Goal: Information Seeking & Learning: Check status

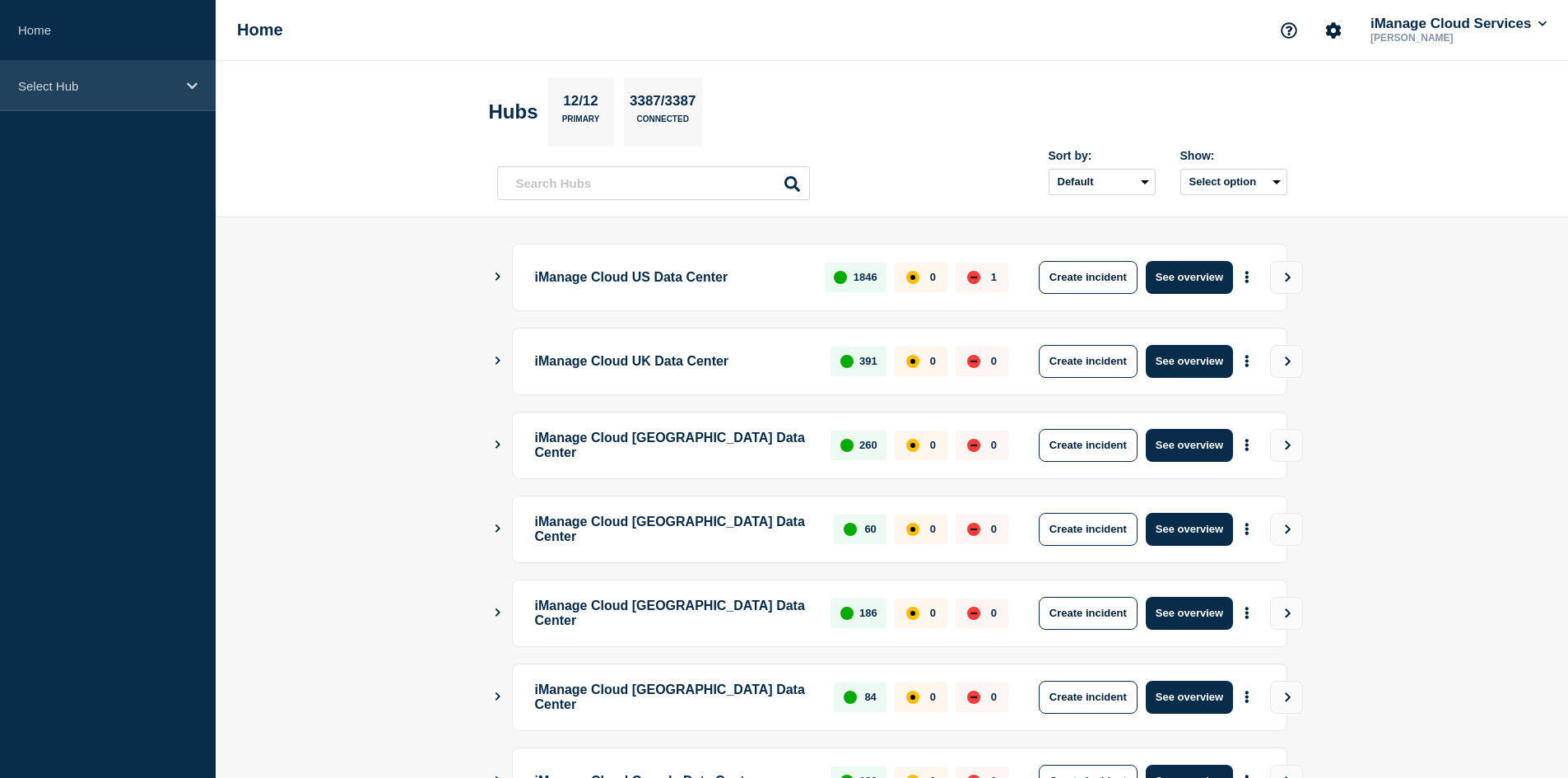
click at [88, 99] on div "Select Hub" at bounding box center [107, 86] width 216 height 51
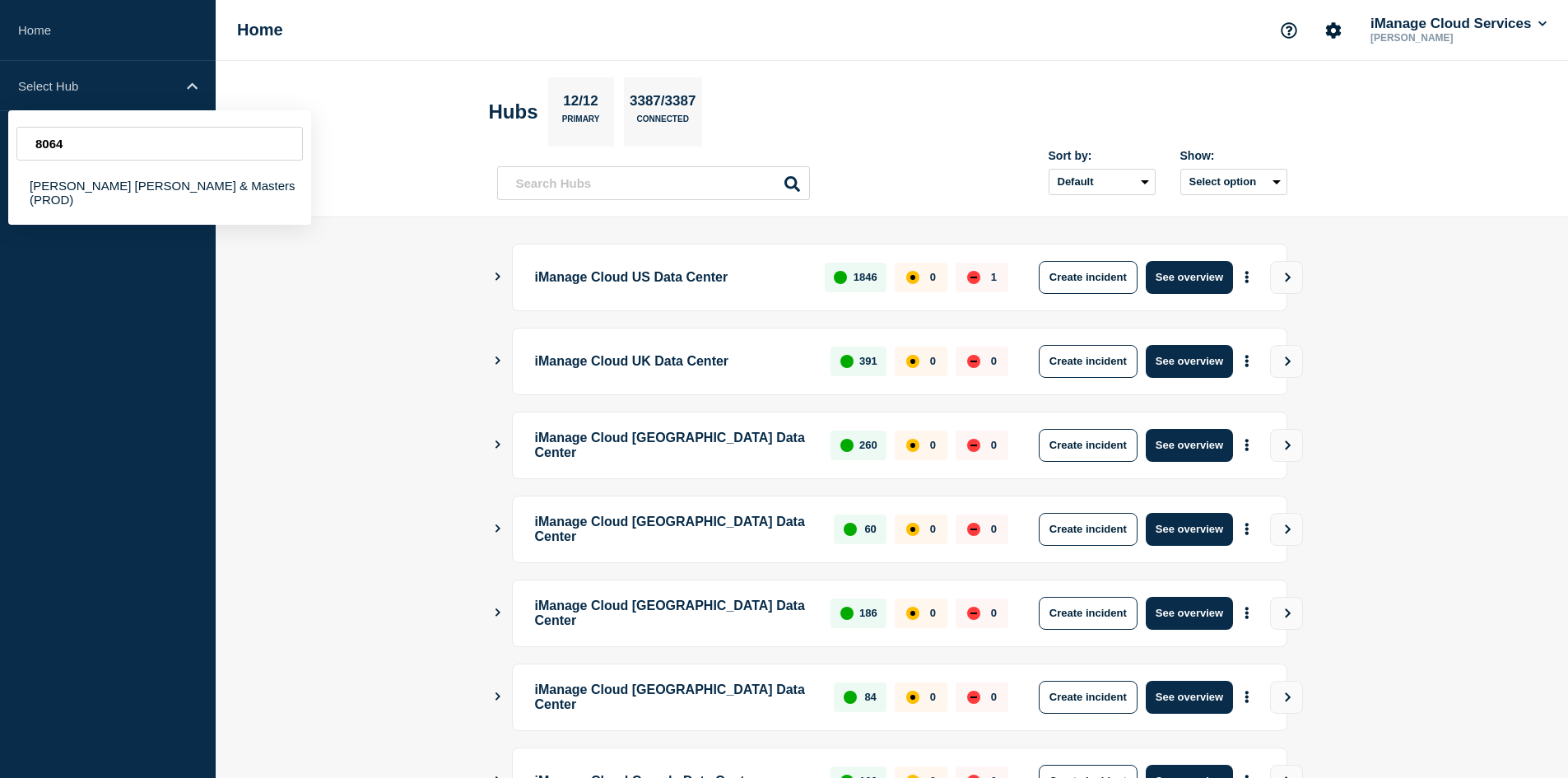
type input "8064"
click at [140, 208] on div "8064 [PERSON_NAME] [PERSON_NAME] & Masters (PROD)" at bounding box center [159, 167] width 303 height 115
click at [141, 194] on div "[PERSON_NAME] [PERSON_NAME] & Masters (PROD)" at bounding box center [159, 193] width 303 height 48
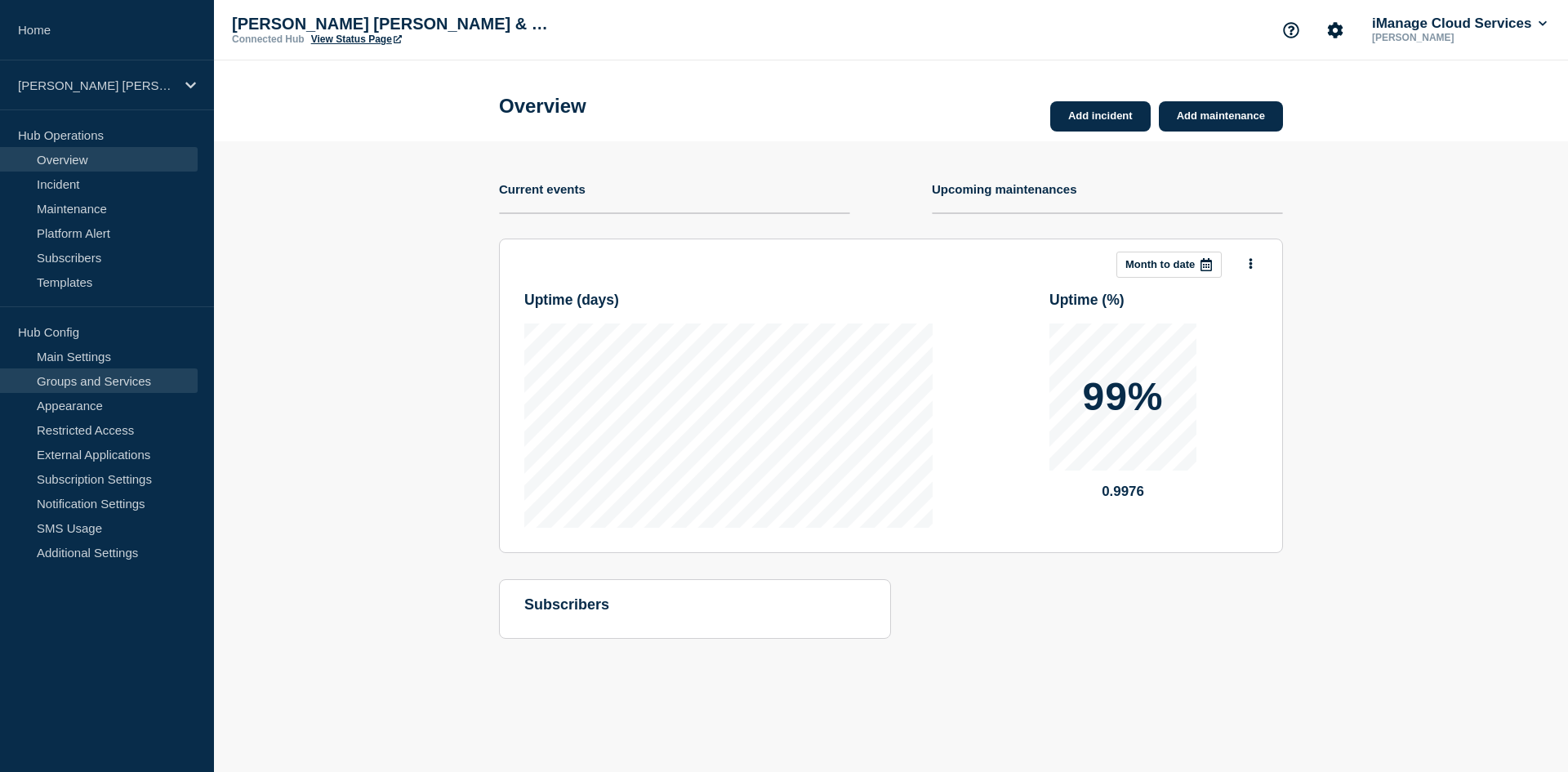
click at [99, 386] on link "Groups and Services" at bounding box center [99, 381] width 197 height 25
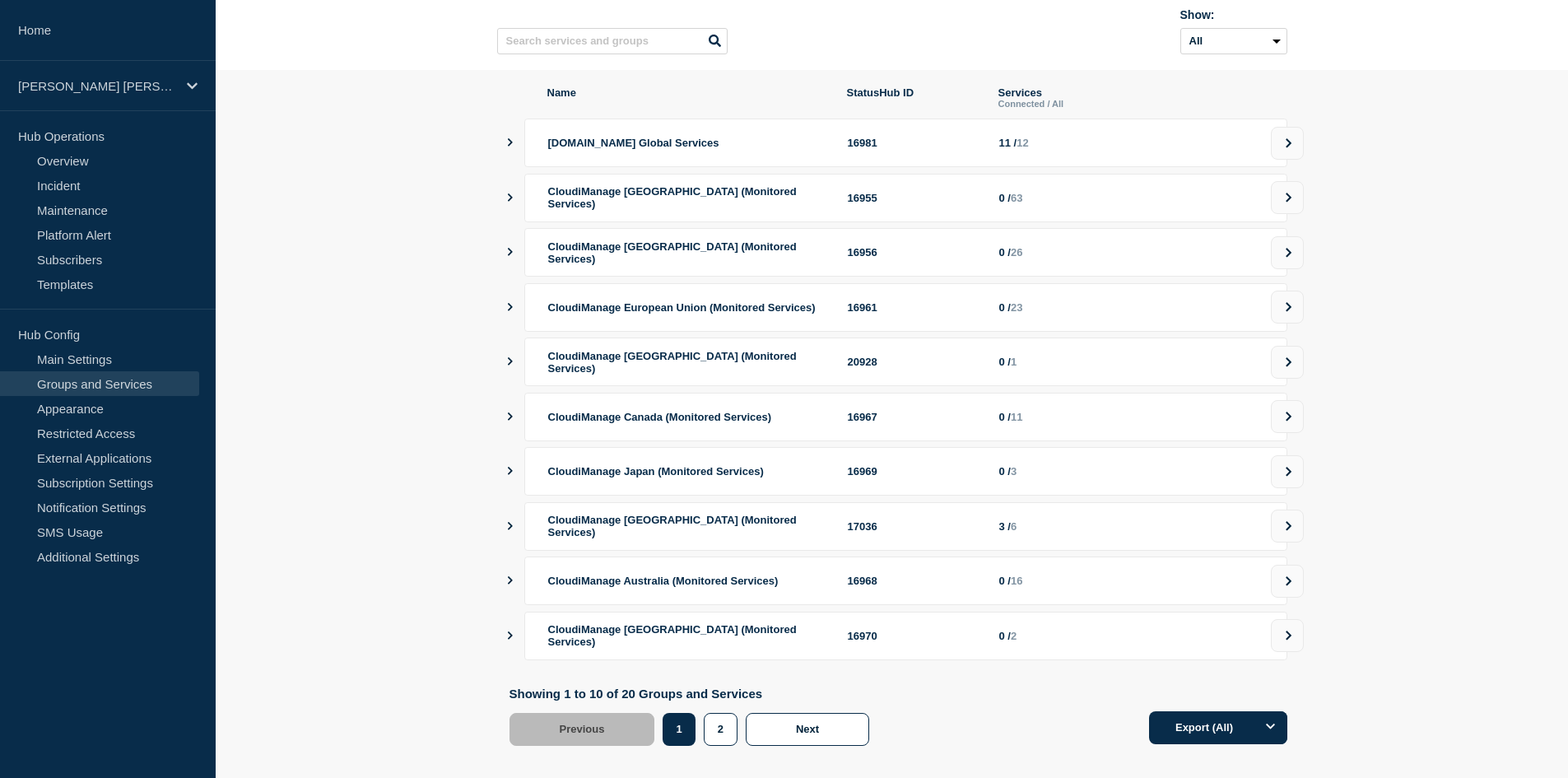
scroll to position [172, 0]
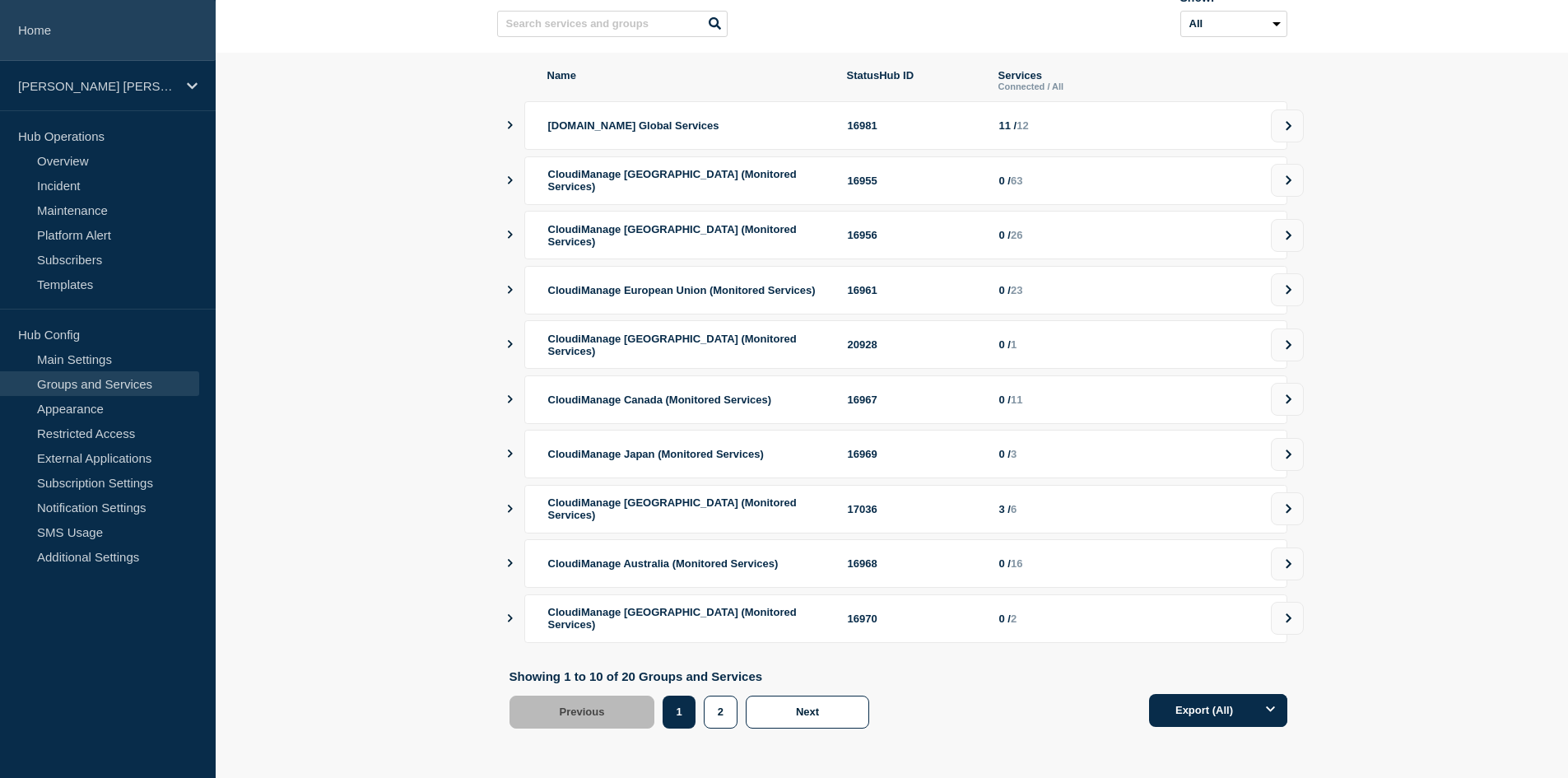
click at [152, 31] on link "Home" at bounding box center [107, 30] width 216 height 61
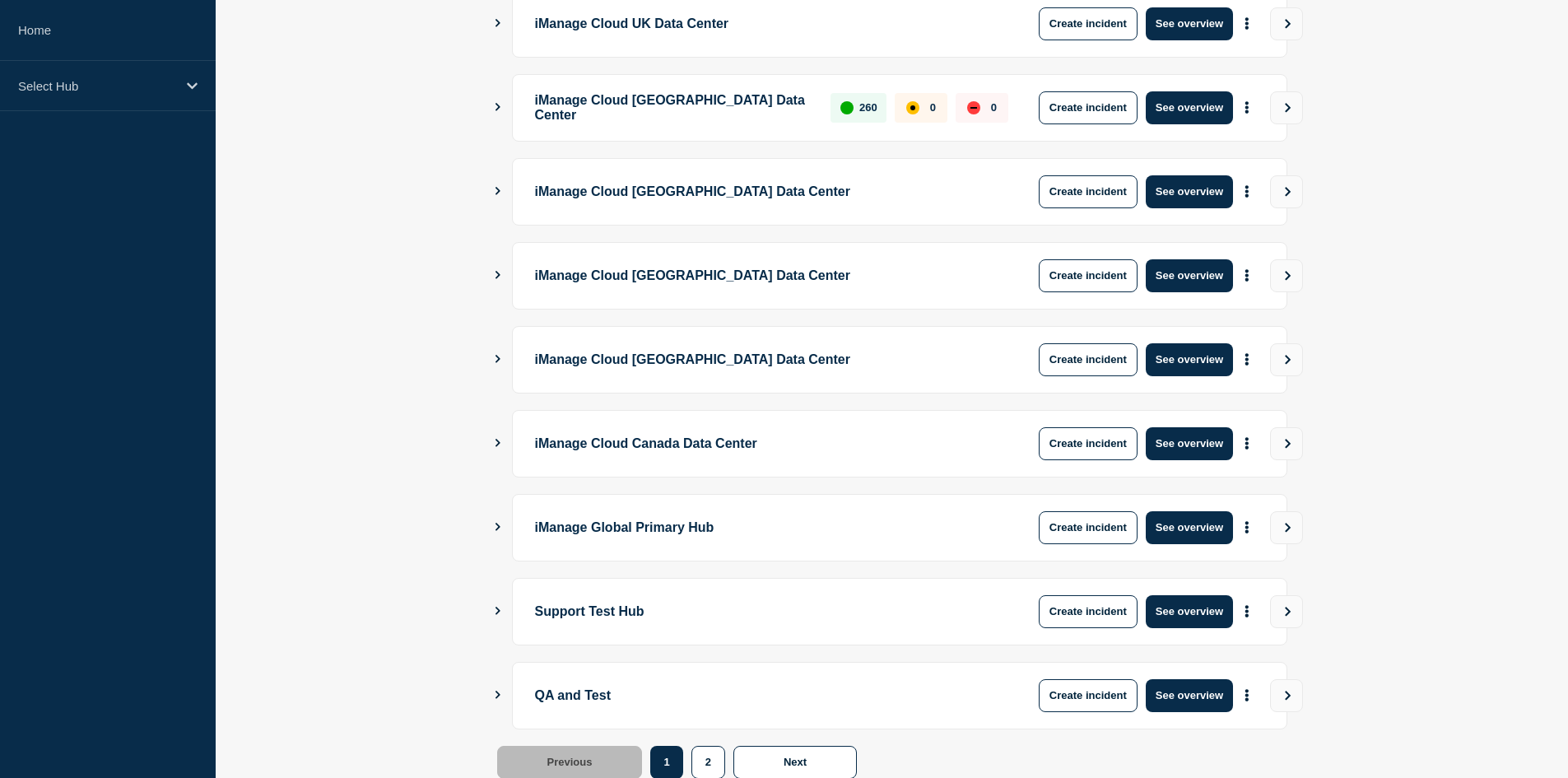
scroll to position [389, 0]
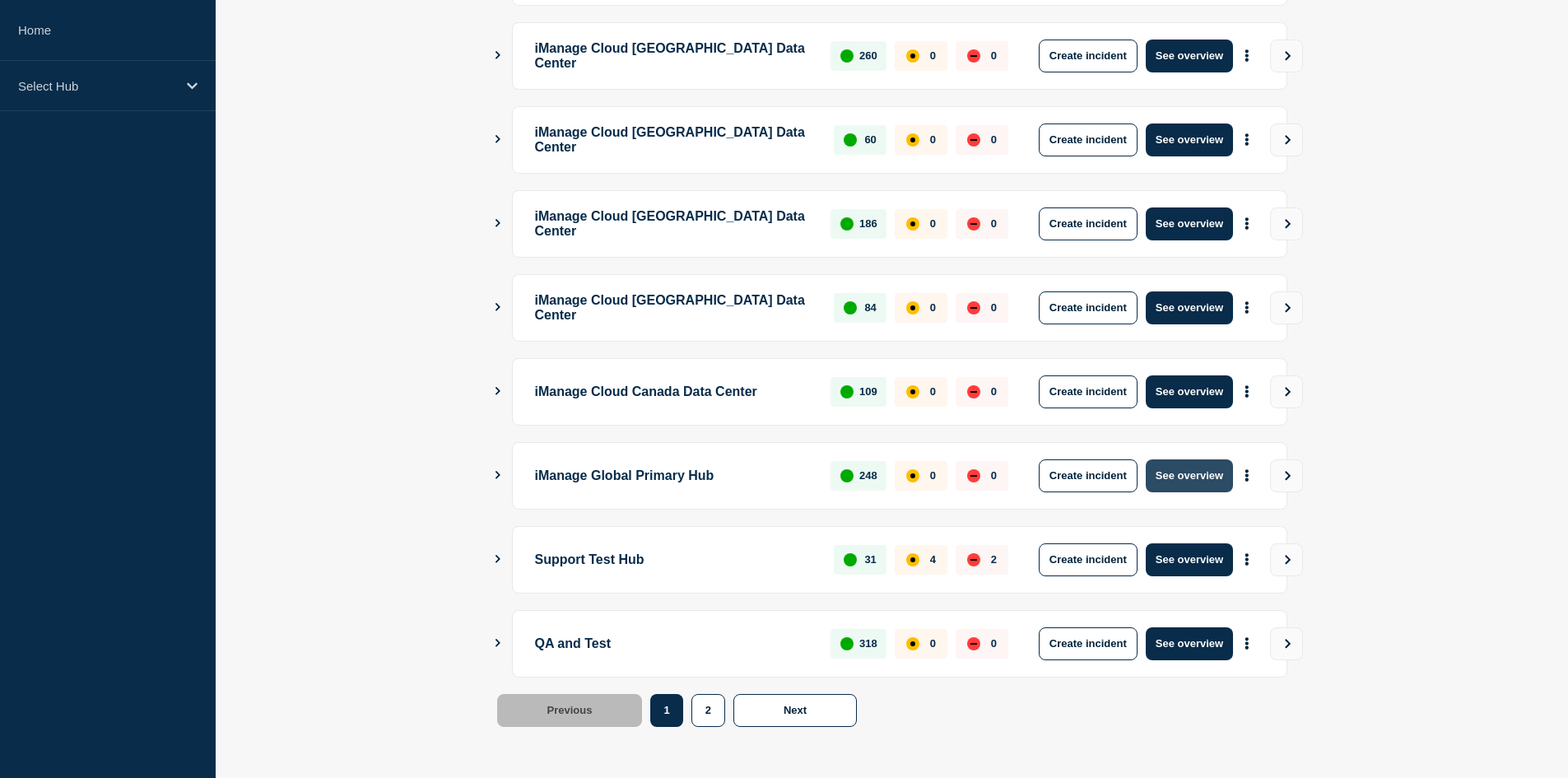
click at [1198, 463] on button "See overview" at bounding box center [1189, 475] width 87 height 33
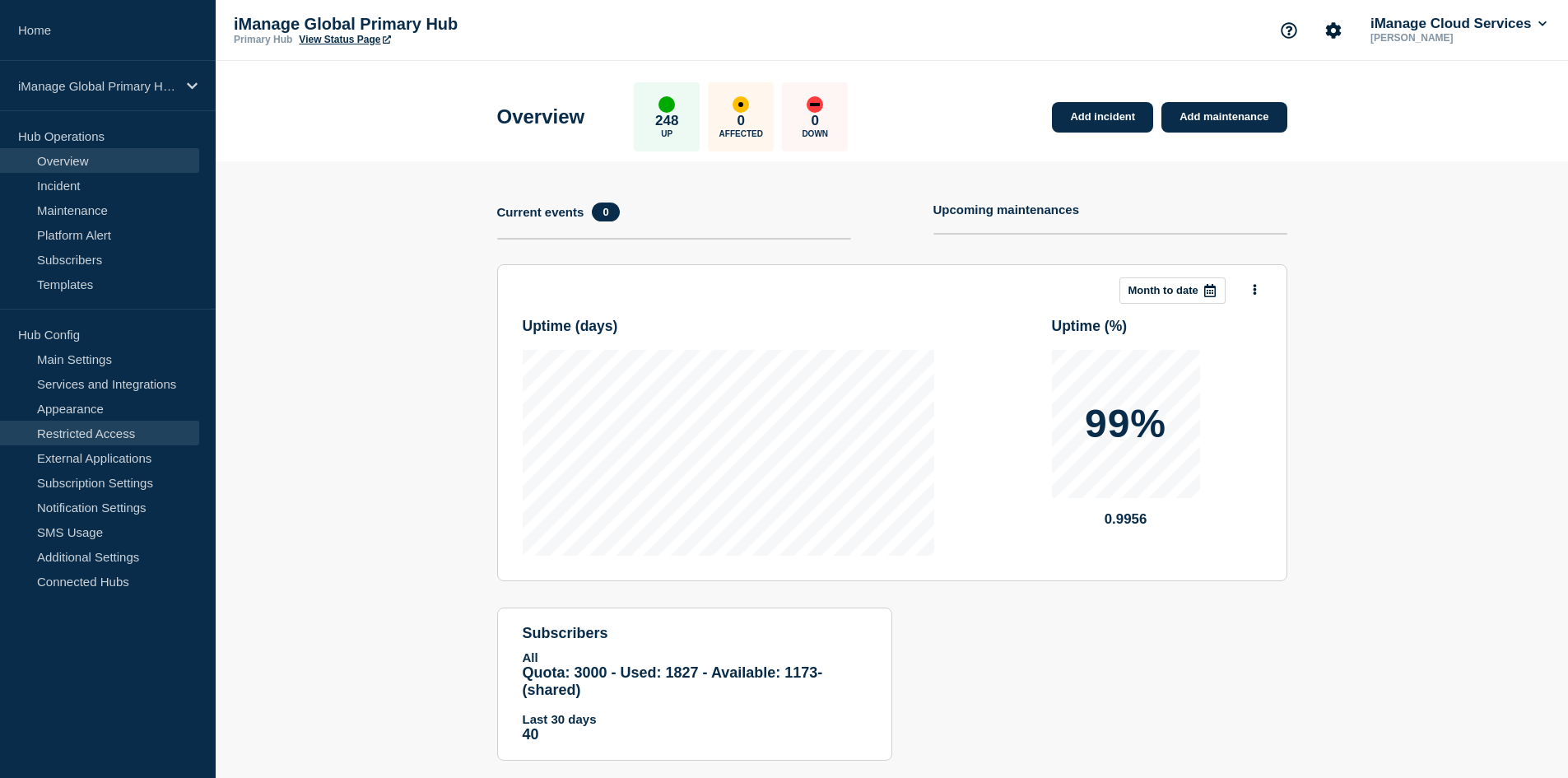
click at [126, 429] on link "Restricted Access" at bounding box center [99, 433] width 199 height 25
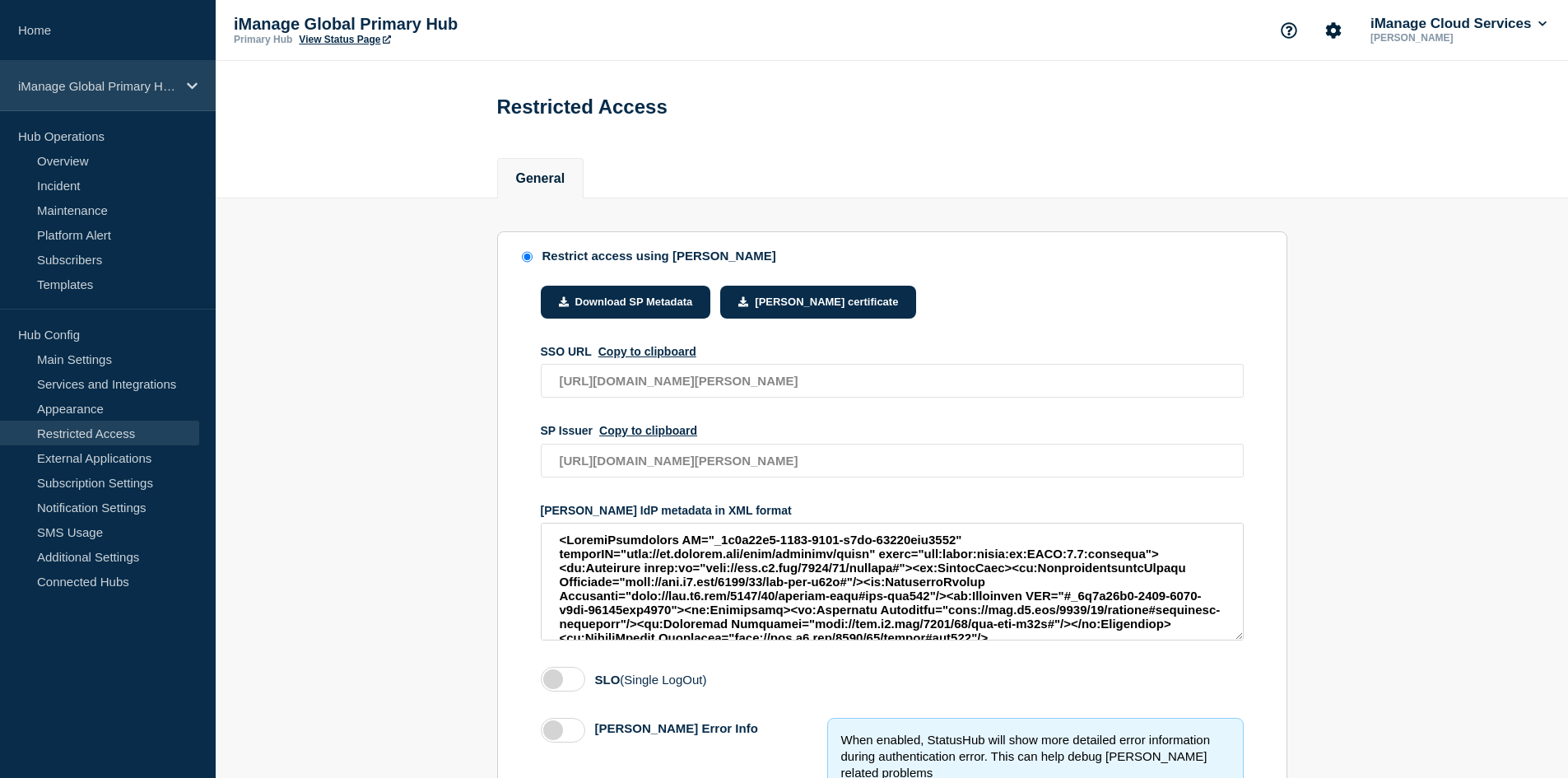
click at [129, 81] on p "iManage Global Primary Hub" at bounding box center [97, 86] width 158 height 14
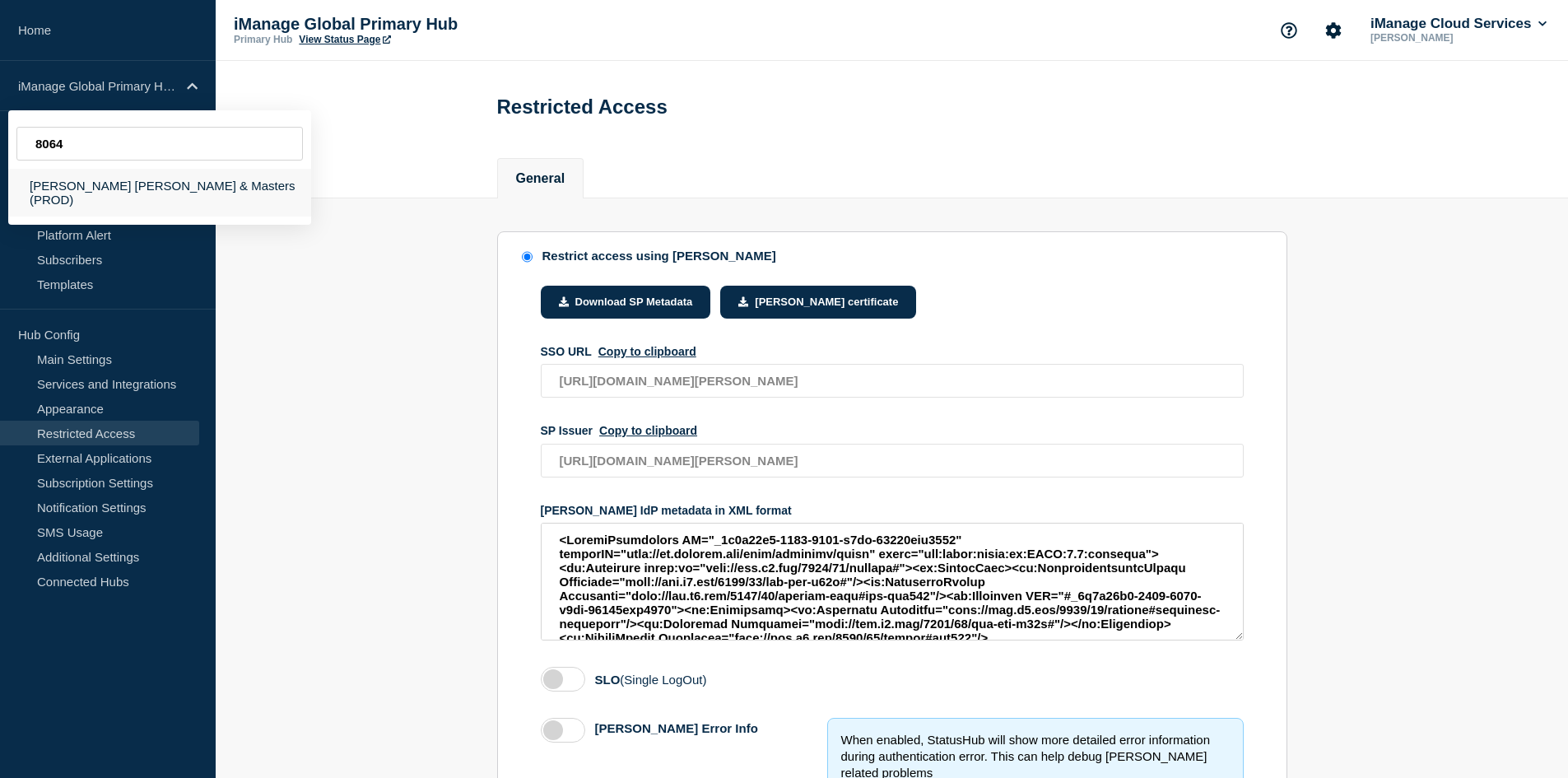
type input "8064"
click at [110, 186] on div "[PERSON_NAME] [PERSON_NAME] & Masters (PROD)" at bounding box center [159, 193] width 303 height 48
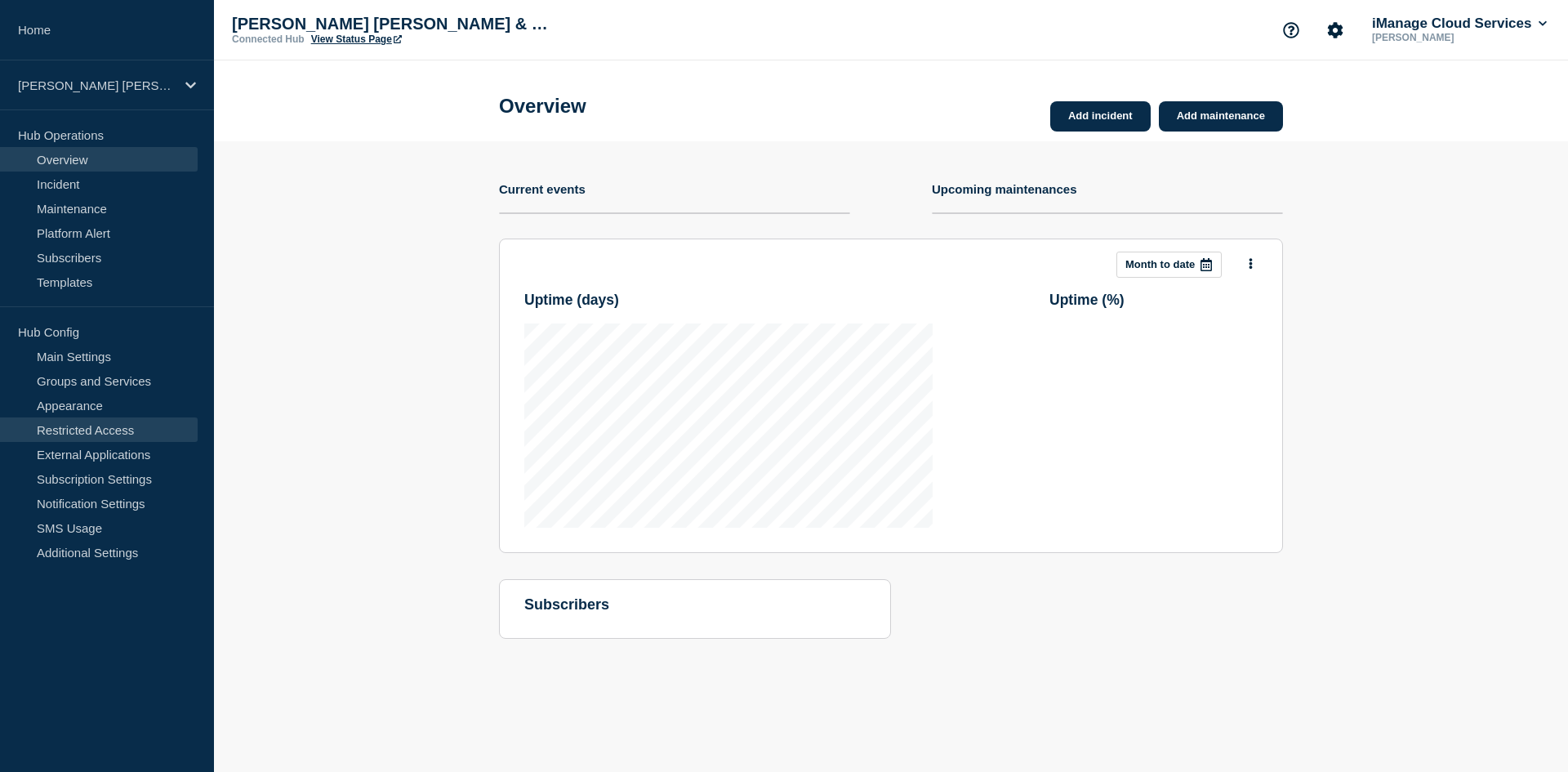
click at [115, 420] on link "Restricted Access" at bounding box center [99, 430] width 197 height 25
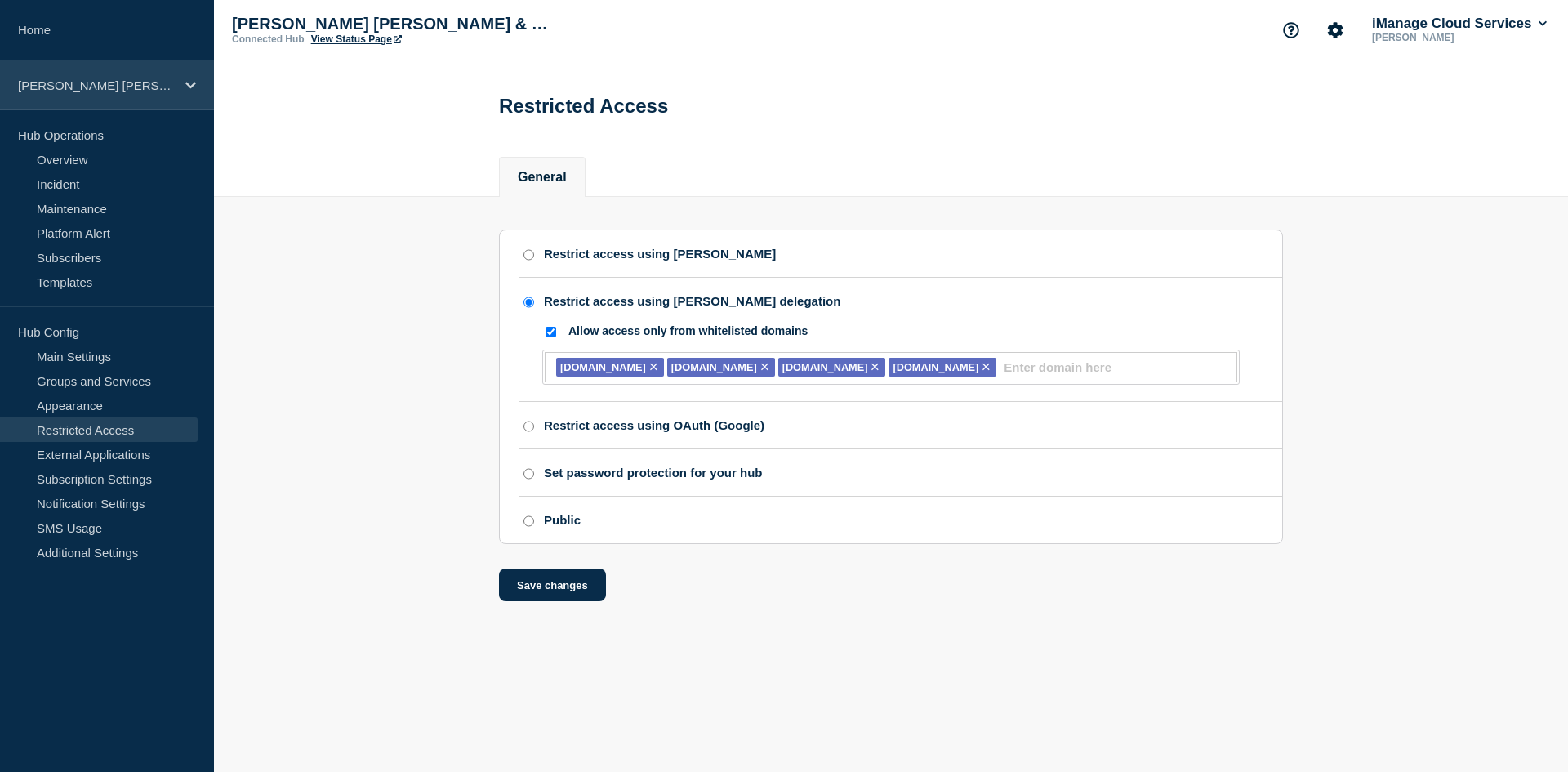
click at [109, 87] on p "[PERSON_NAME] [PERSON_NAME] & Masters (PROD)" at bounding box center [96, 85] width 157 height 14
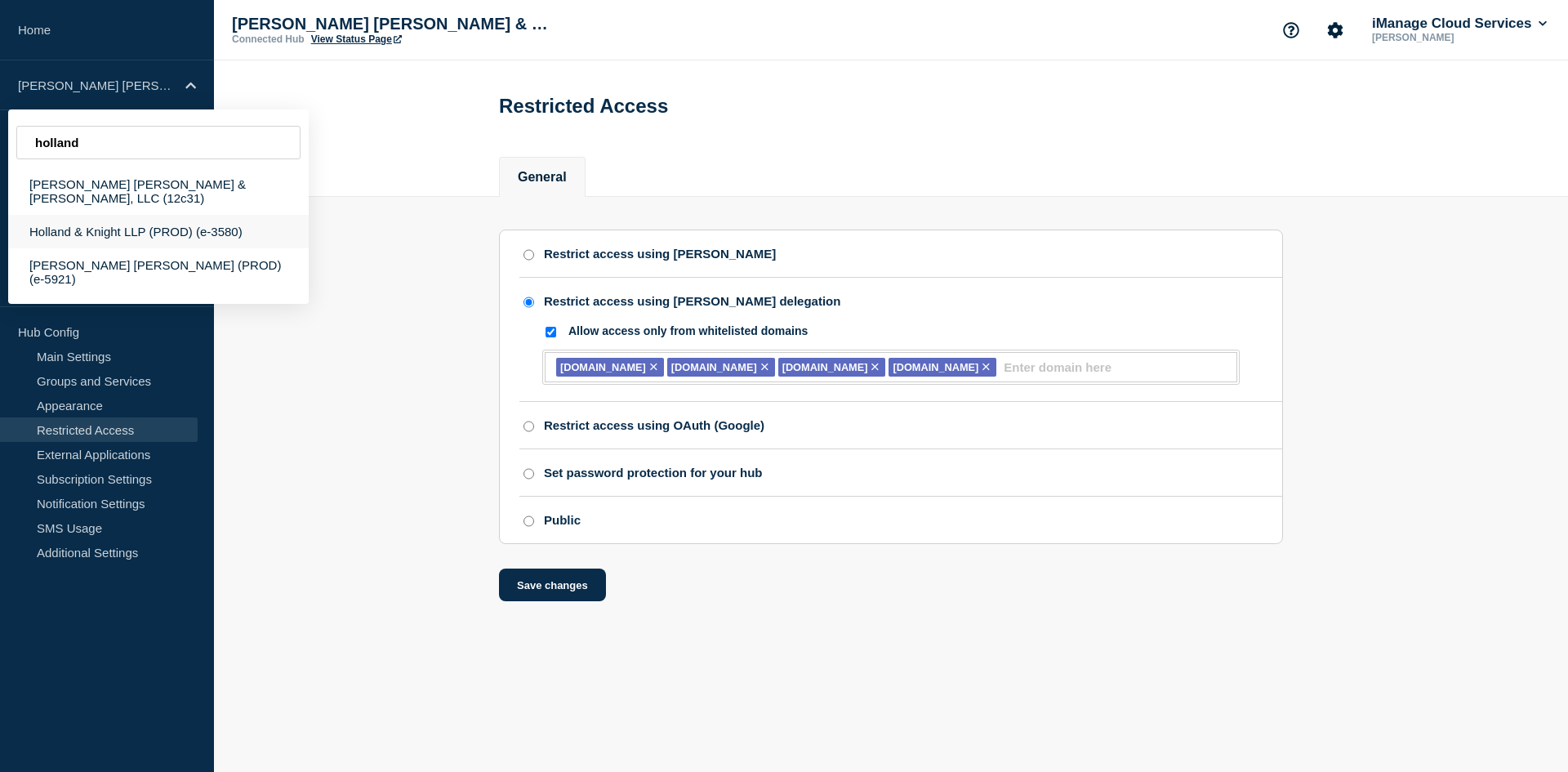
type input "holland"
click at [230, 229] on div "Holland & Knight LLP (PROD) (e-3580)" at bounding box center [158, 232] width 300 height 33
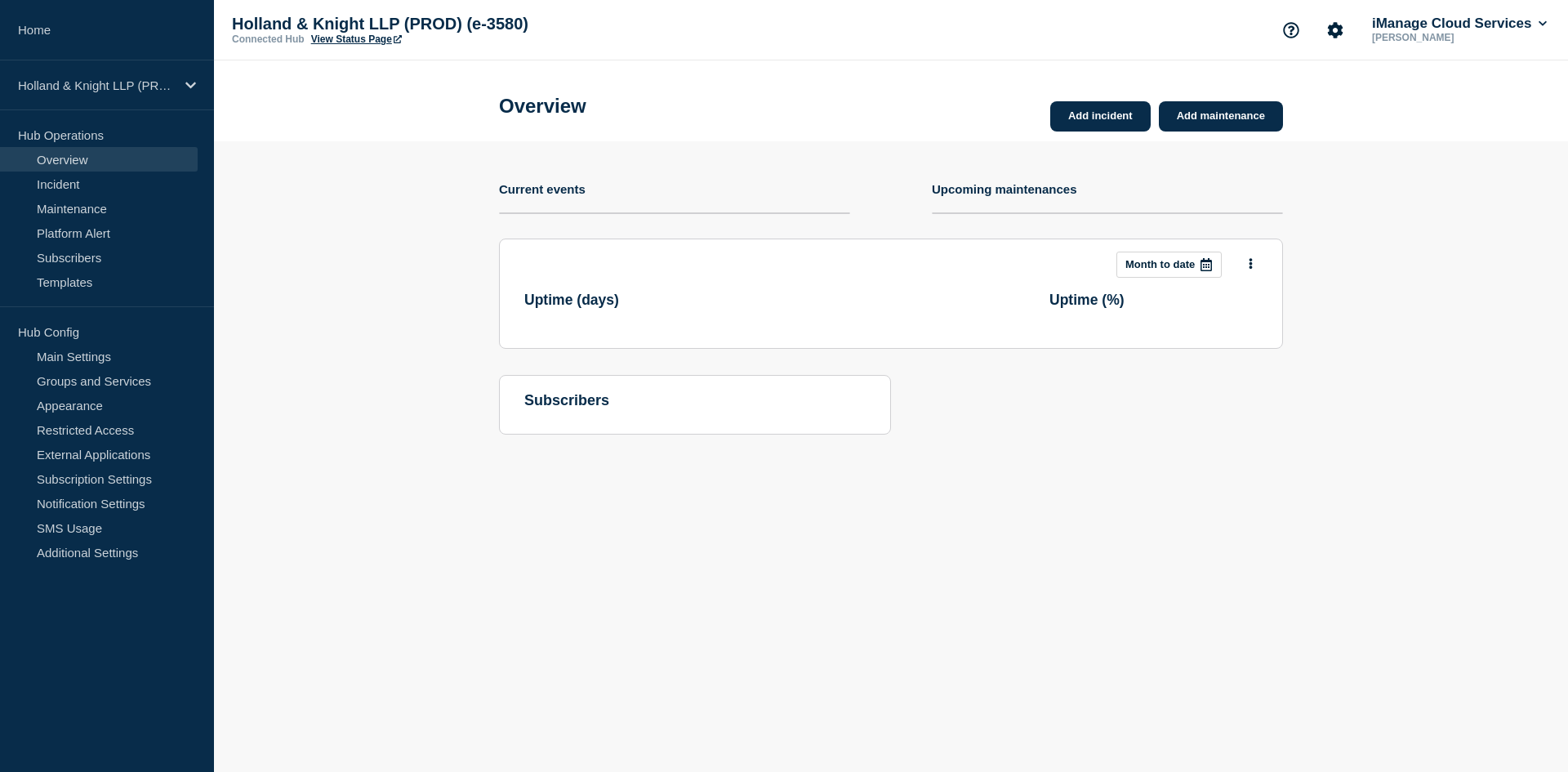
click at [374, 37] on link "View Status Page" at bounding box center [356, 39] width 91 height 11
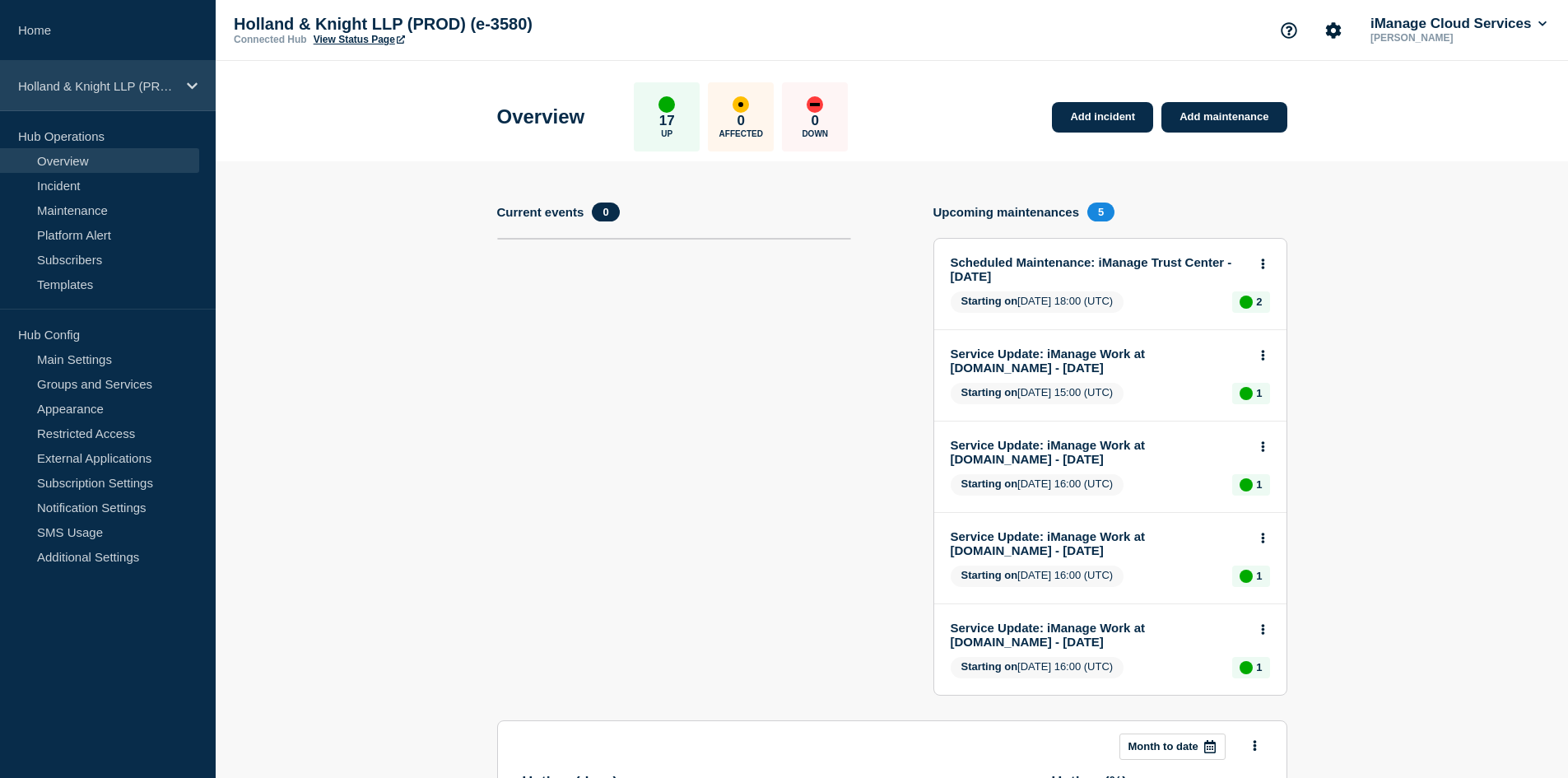
click at [82, 79] on p "Holland & Knight LLP (PROD) (e-3580)" at bounding box center [97, 86] width 158 height 14
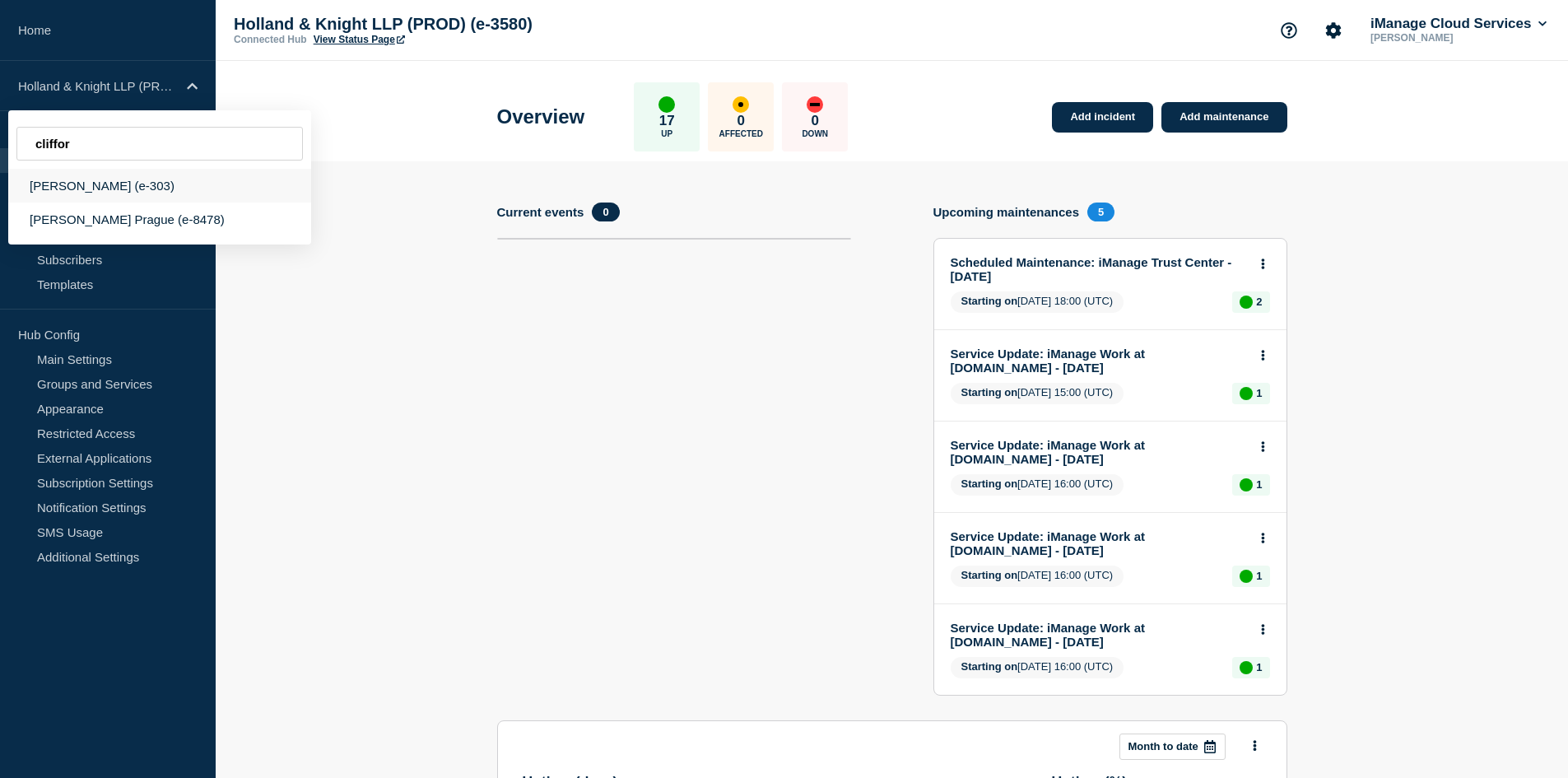
type input "cliffor"
click at [147, 194] on div "[PERSON_NAME] (e-303)" at bounding box center [159, 186] width 303 height 34
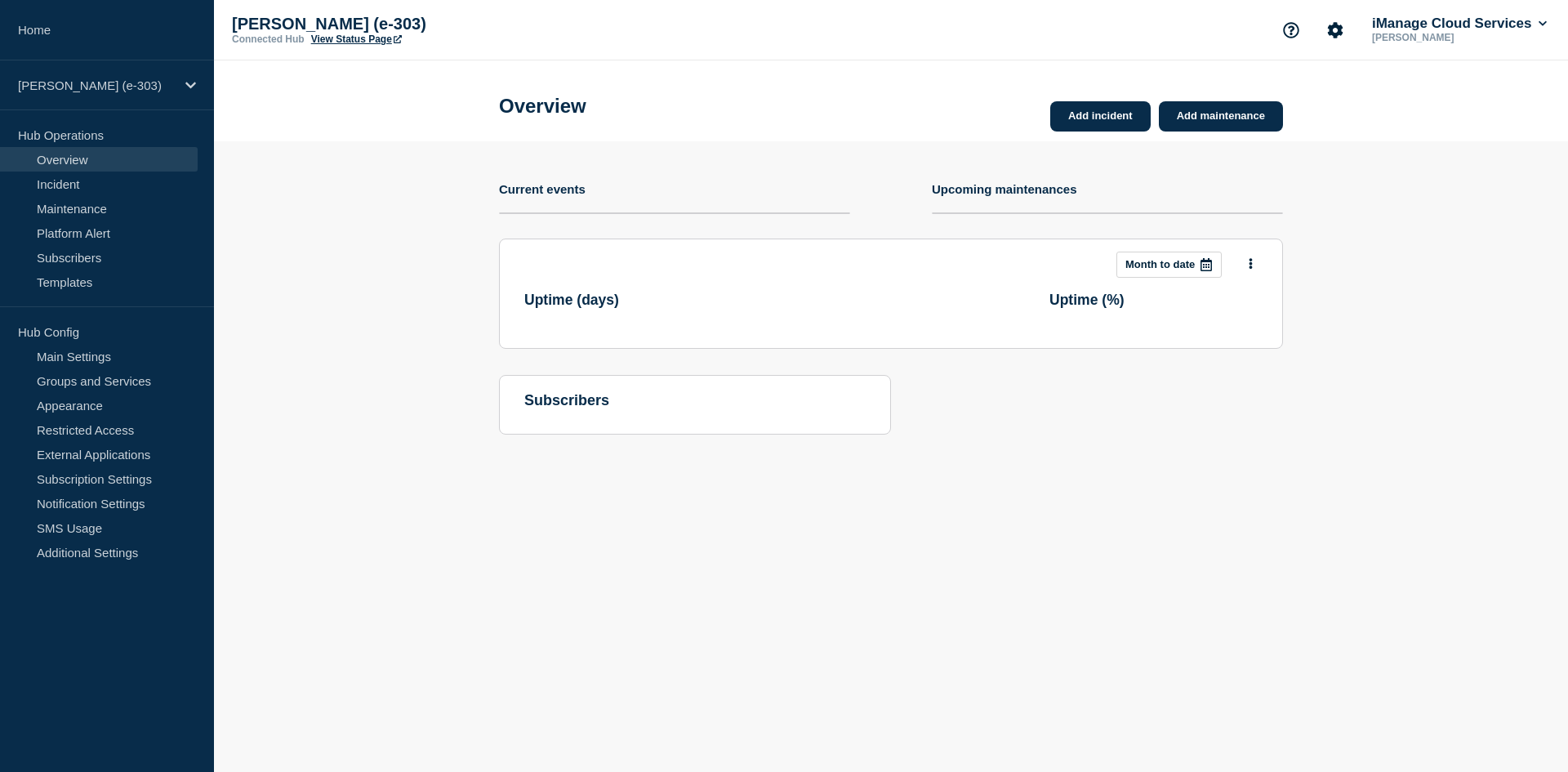
click at [343, 43] on link "View Status Page" at bounding box center [356, 39] width 91 height 11
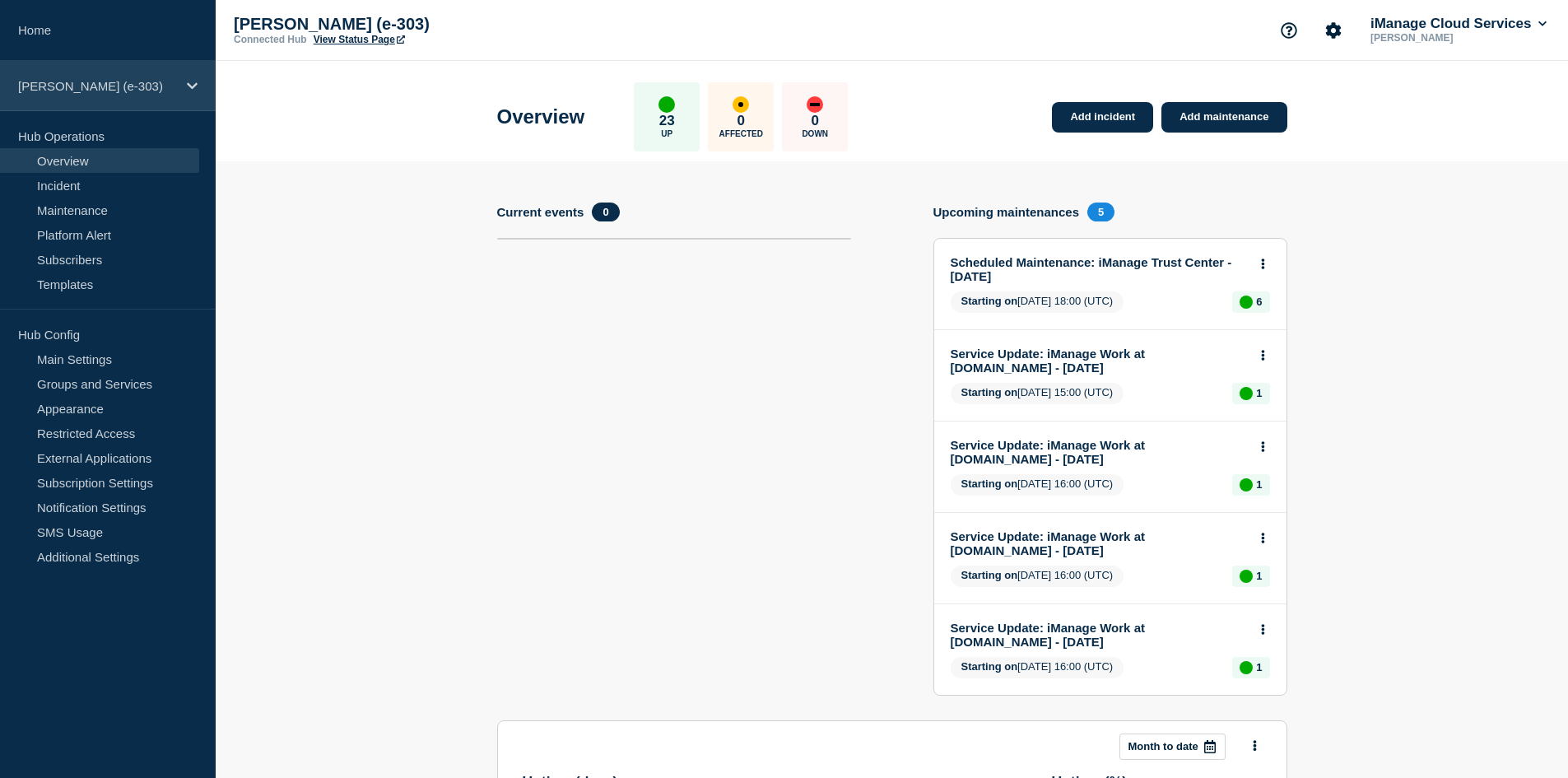
click at [107, 84] on p "[PERSON_NAME] (e-303)" at bounding box center [97, 86] width 158 height 14
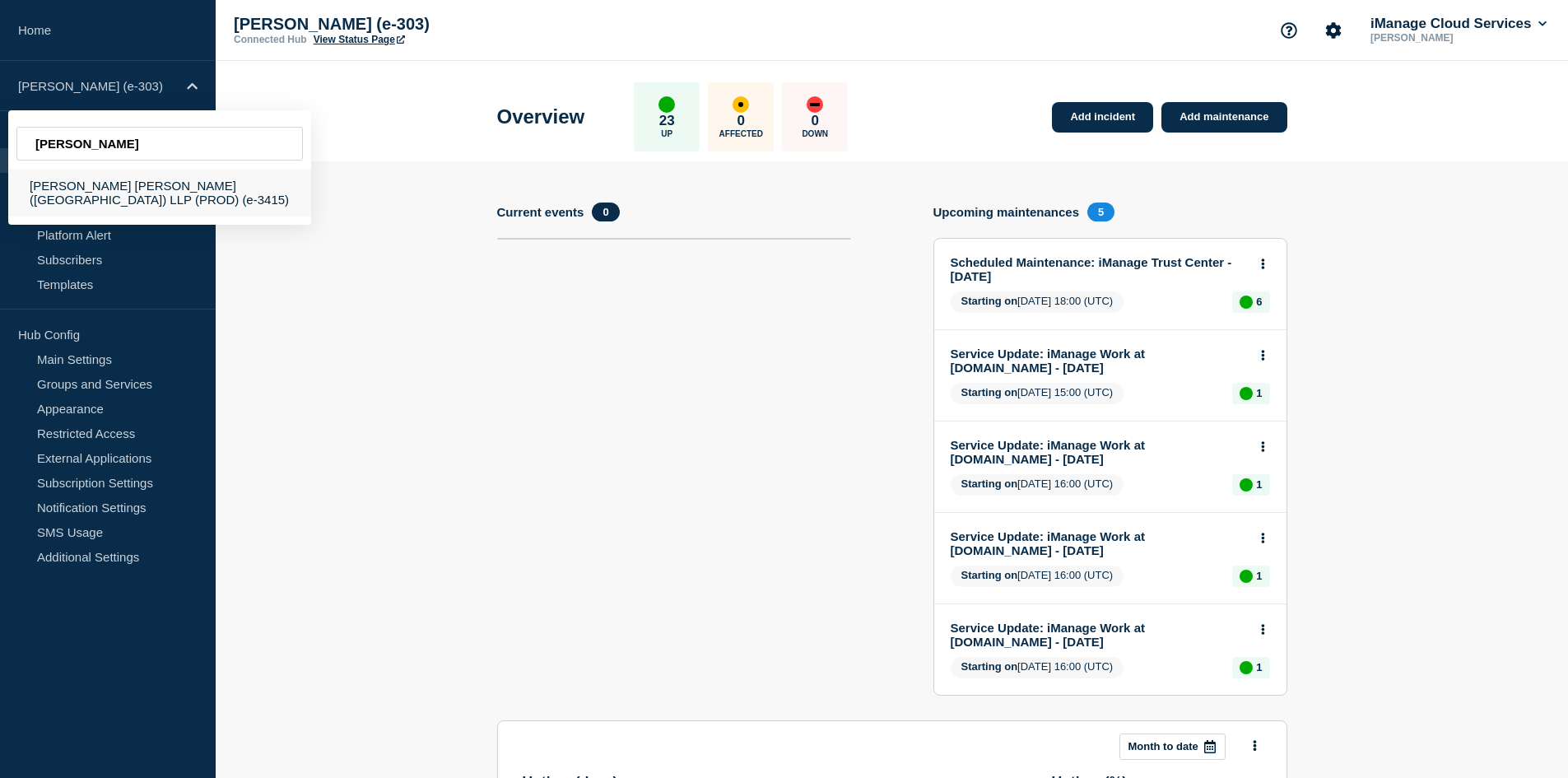
type input "[PERSON_NAME]"
click at [115, 193] on div "[PERSON_NAME] [PERSON_NAME] ([GEOGRAPHIC_DATA]) LLP (PROD) (e-3415)" at bounding box center [159, 193] width 303 height 48
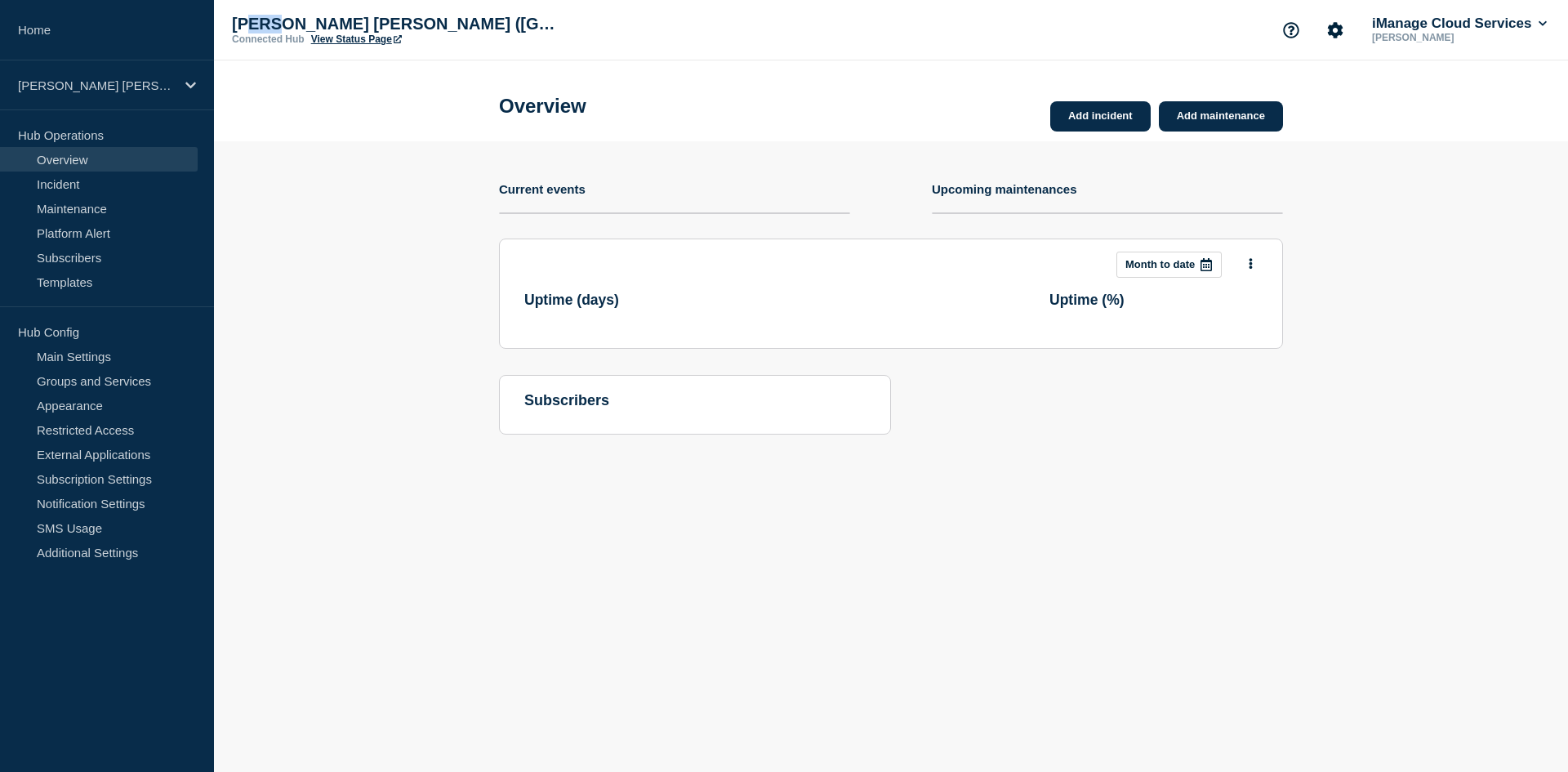
drag, startPoint x: 258, startPoint y: 17, endPoint x: 335, endPoint y: 54, distance: 85.4
click at [295, 18] on p "[PERSON_NAME] [PERSON_NAME] ([GEOGRAPHIC_DATA]) LLP (PROD) (e-3415)" at bounding box center [395, 24] width 327 height 19
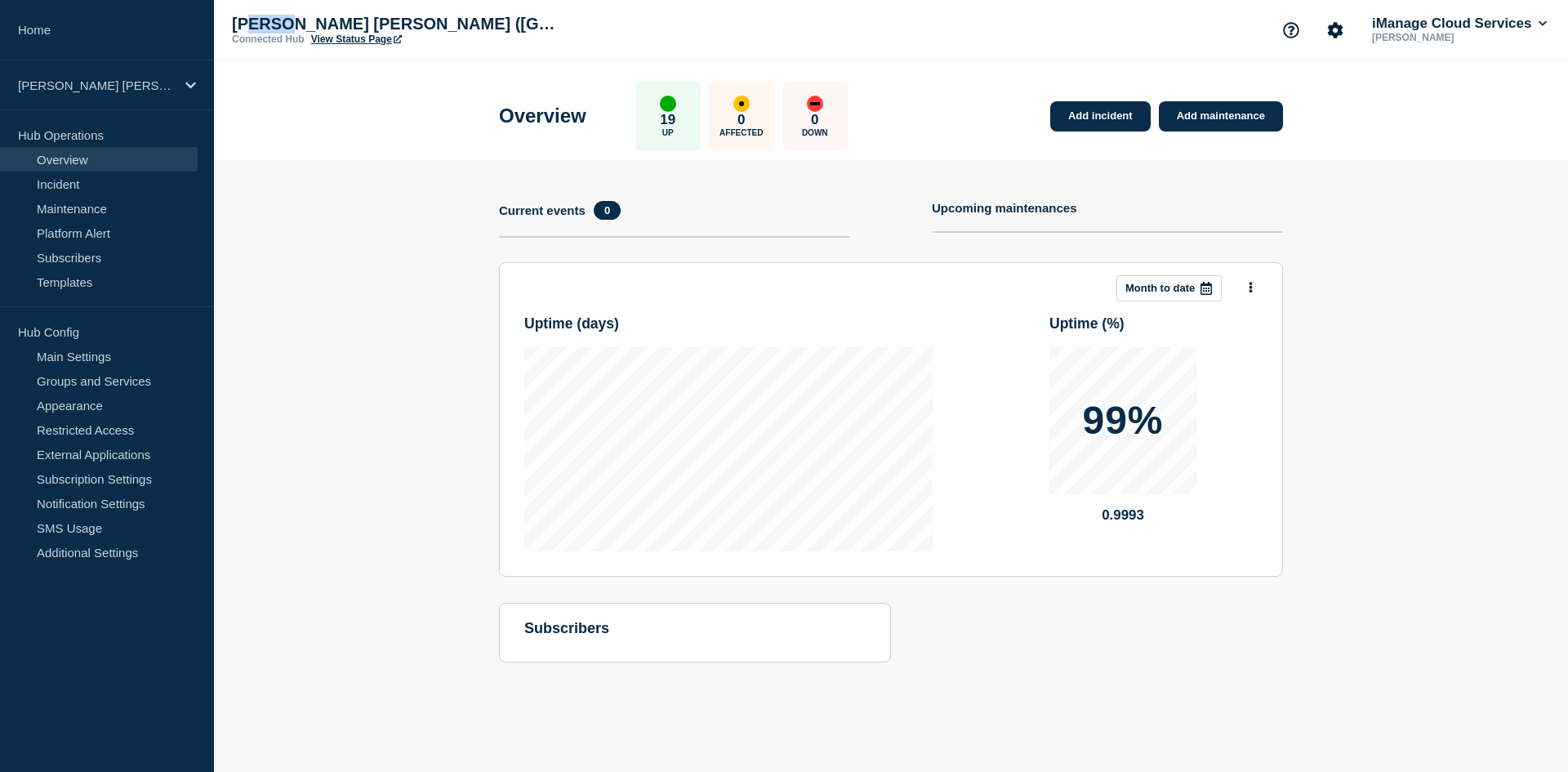
click at [387, 33] on link "View Status Page" at bounding box center [356, 39] width 91 height 11
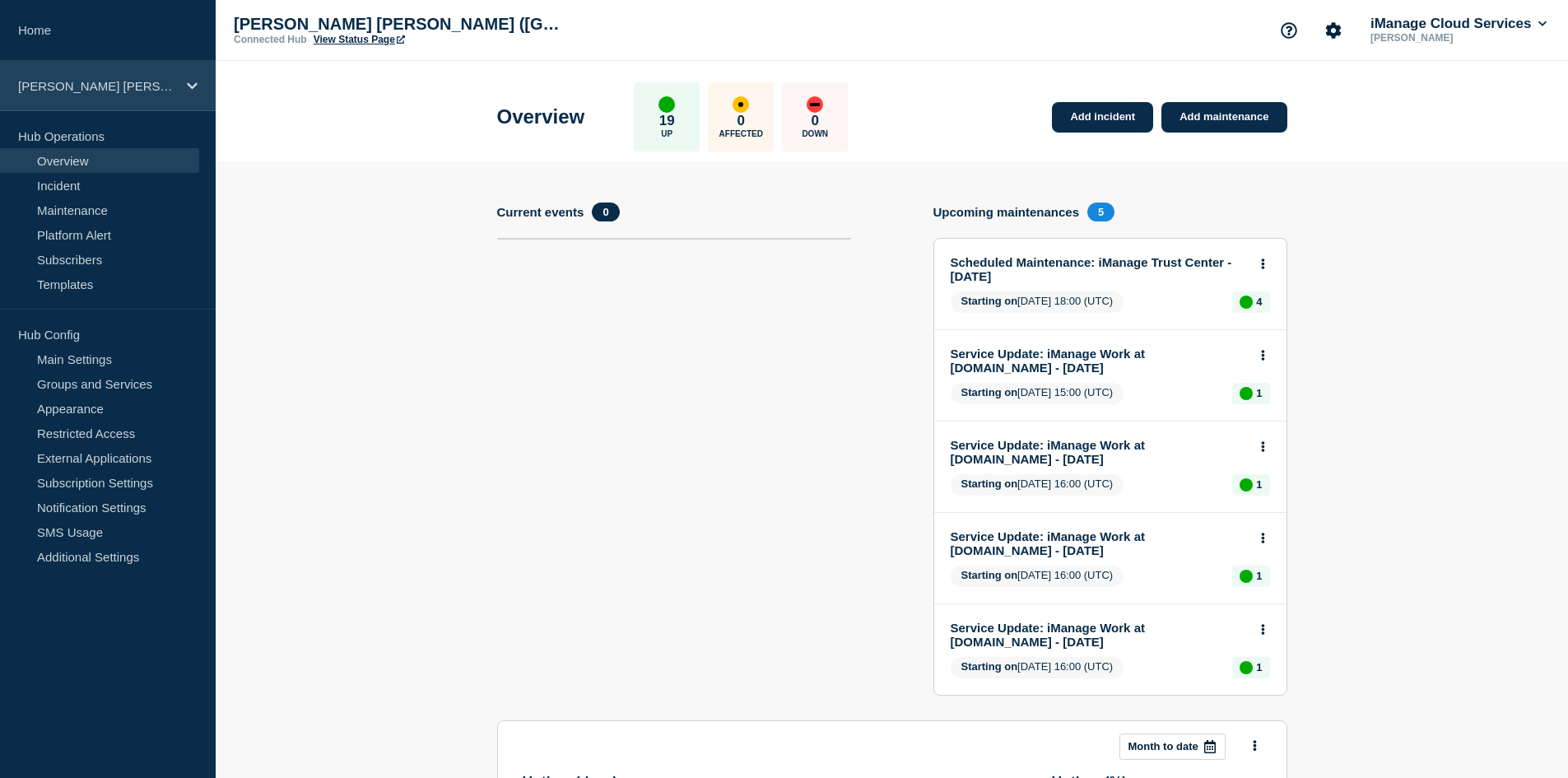
click at [99, 79] on p "[PERSON_NAME] [PERSON_NAME] ([GEOGRAPHIC_DATA]) LLP (PROD) (e-3415)" at bounding box center [97, 86] width 158 height 14
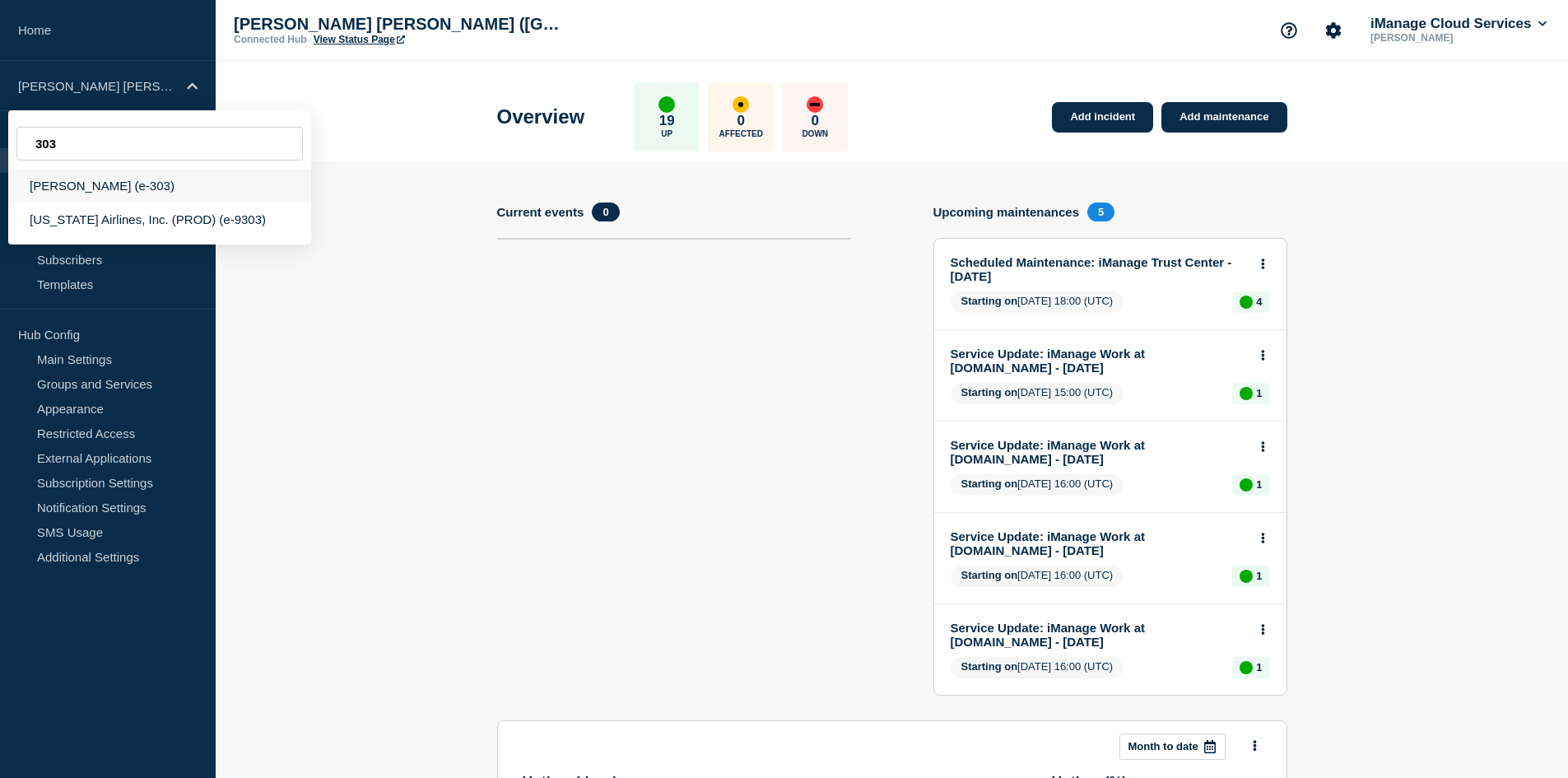
type input "303"
click at [148, 195] on div "[PERSON_NAME] (e-303)" at bounding box center [159, 186] width 303 height 34
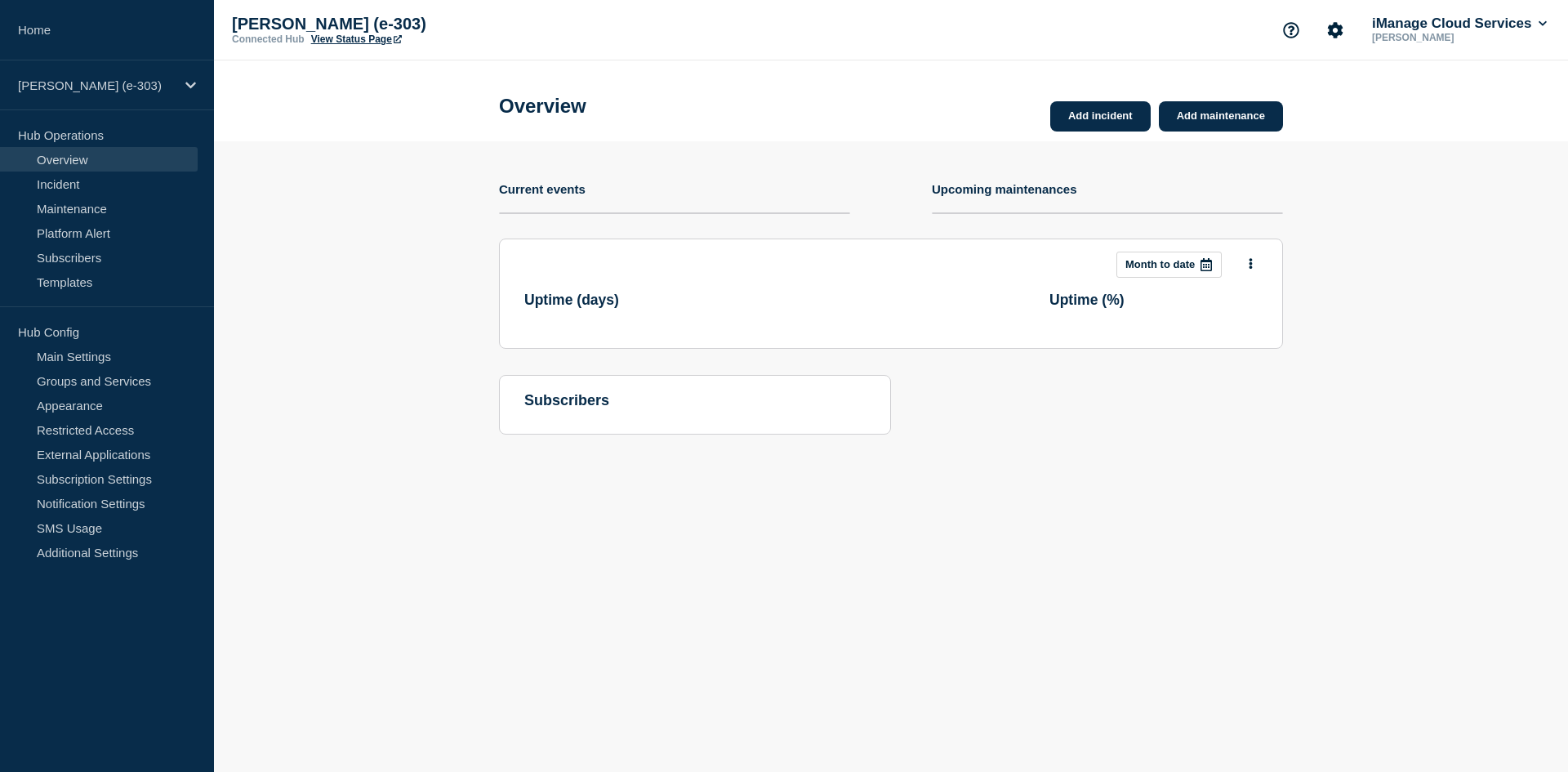
click at [343, 35] on link "View Status Page" at bounding box center [356, 39] width 91 height 11
